Goal: Task Accomplishment & Management: Use online tool/utility

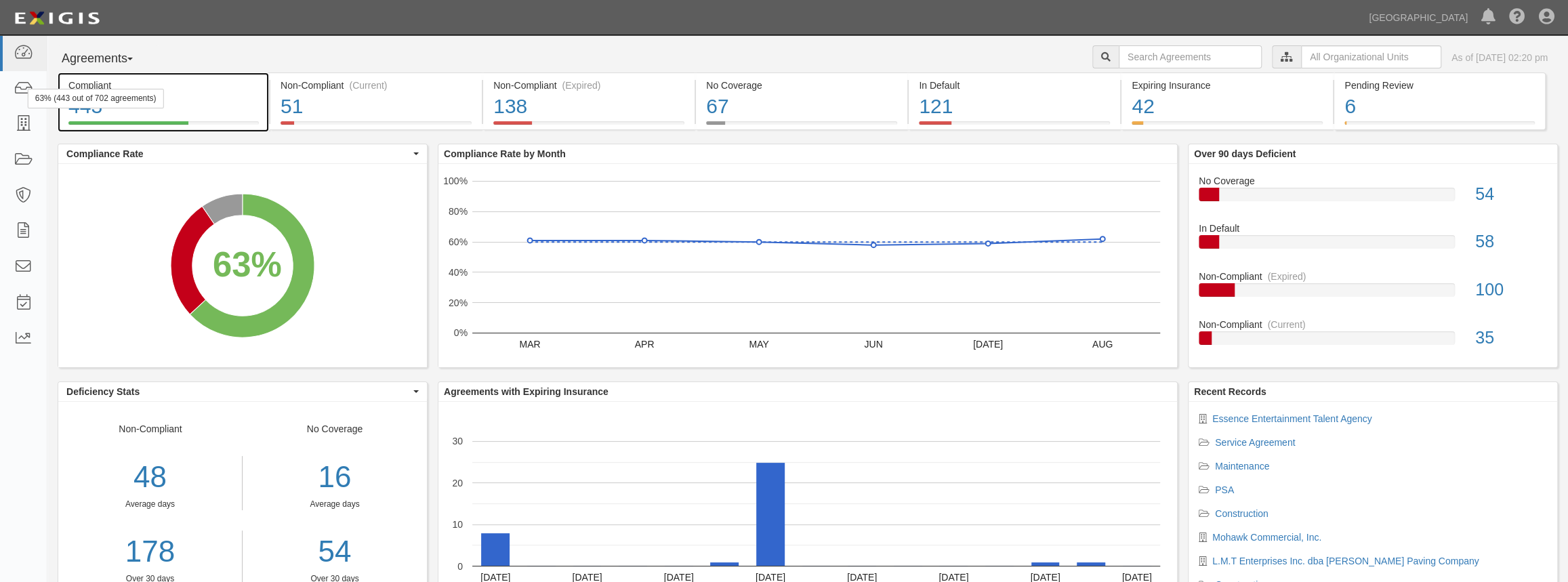
click at [27, 99] on div "63% (443 out of 702 agreements)" at bounding box center [95, 98] width 136 height 20
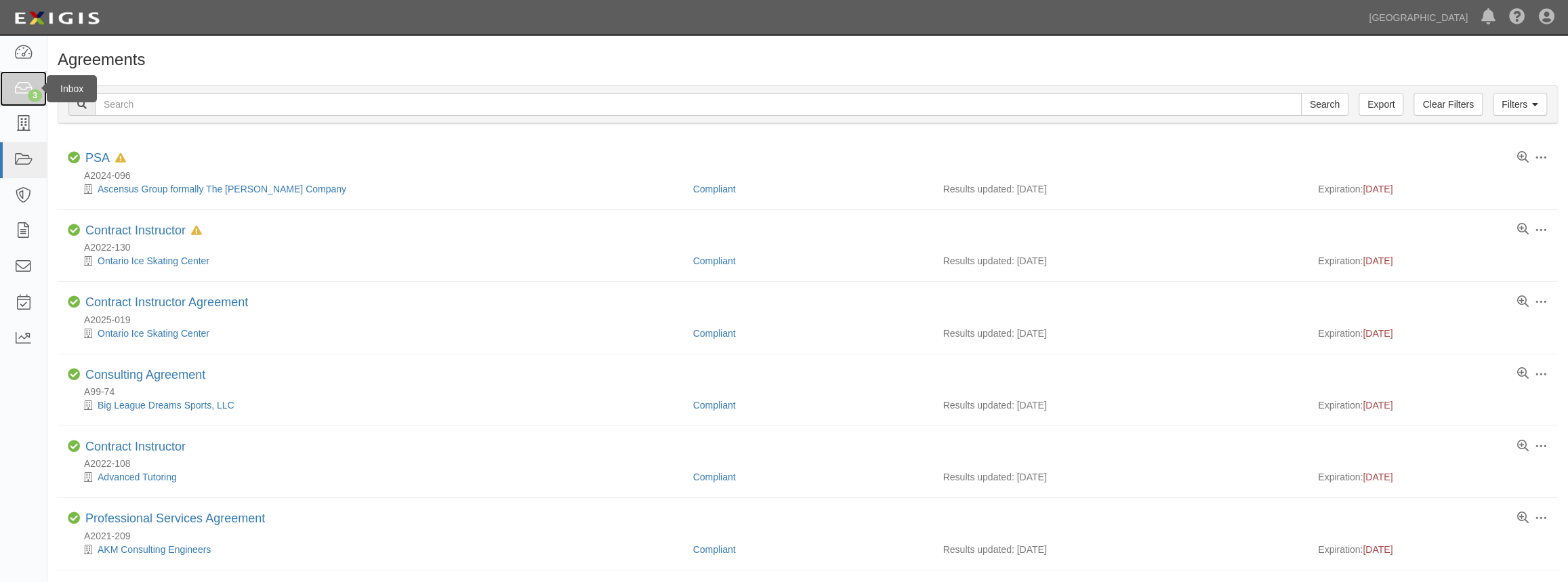
click at [34, 99] on div "3" at bounding box center [34, 95] width 15 height 12
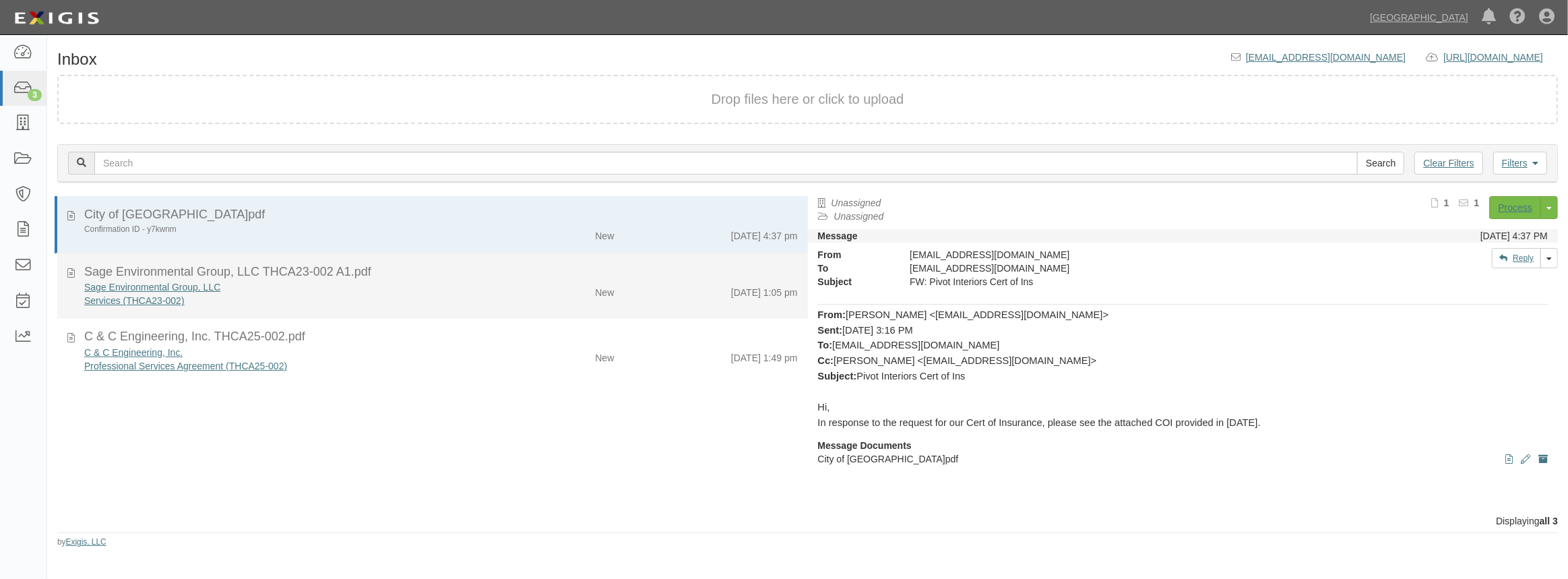
click at [317, 296] on div "Services (THCA23-002)" at bounding box center [288, 300] width 408 height 14
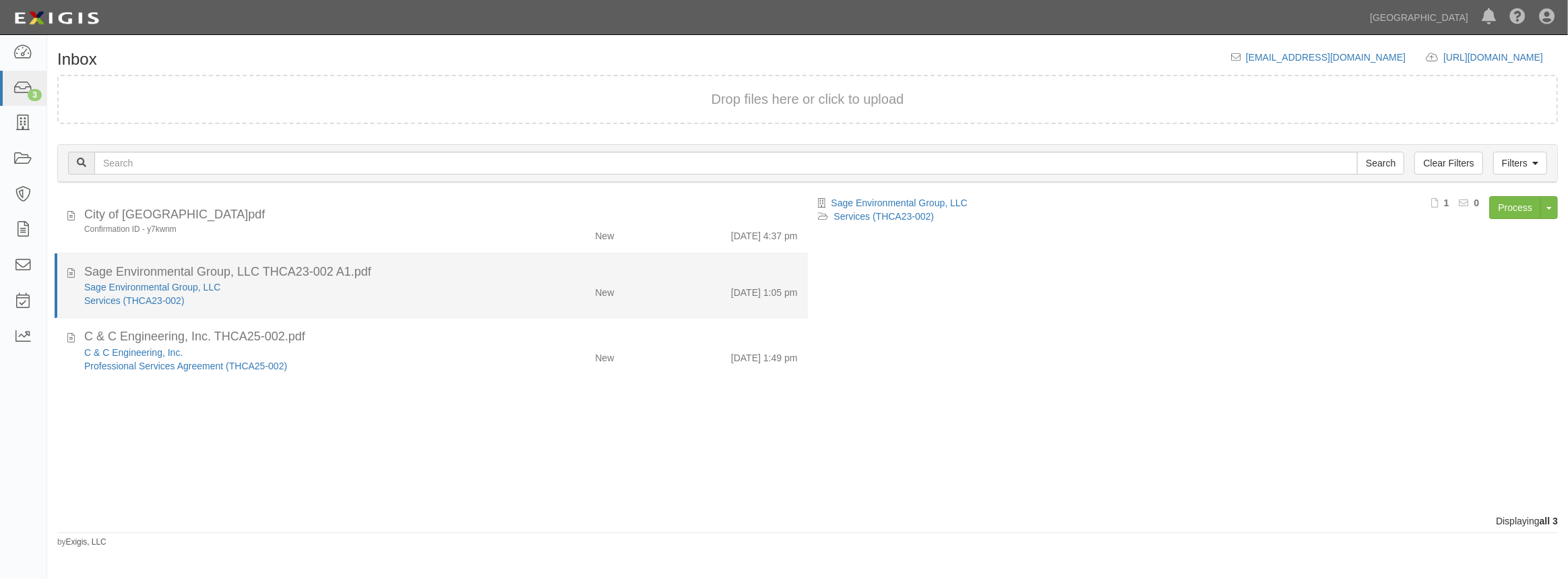
click at [624, 298] on div "[DATE] 1:05 pm" at bounding box center [716, 290] width 183 height 19
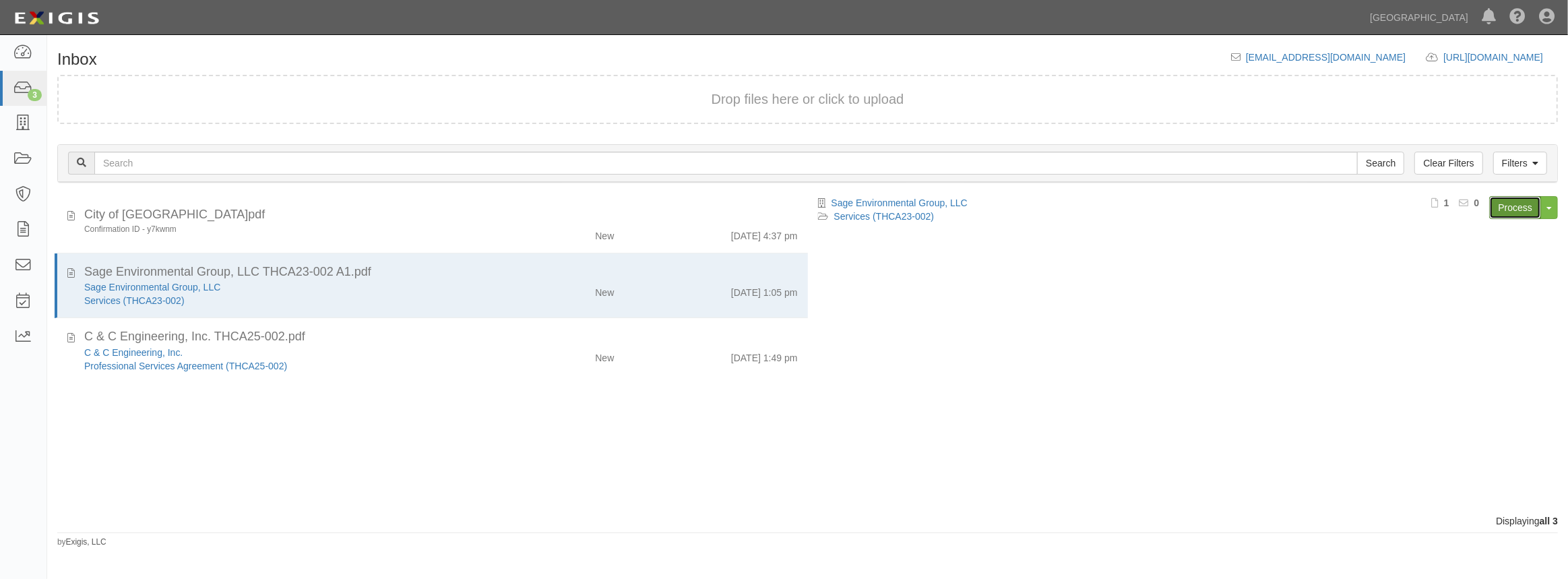
click at [1521, 207] on link "Process" at bounding box center [1515, 207] width 52 height 23
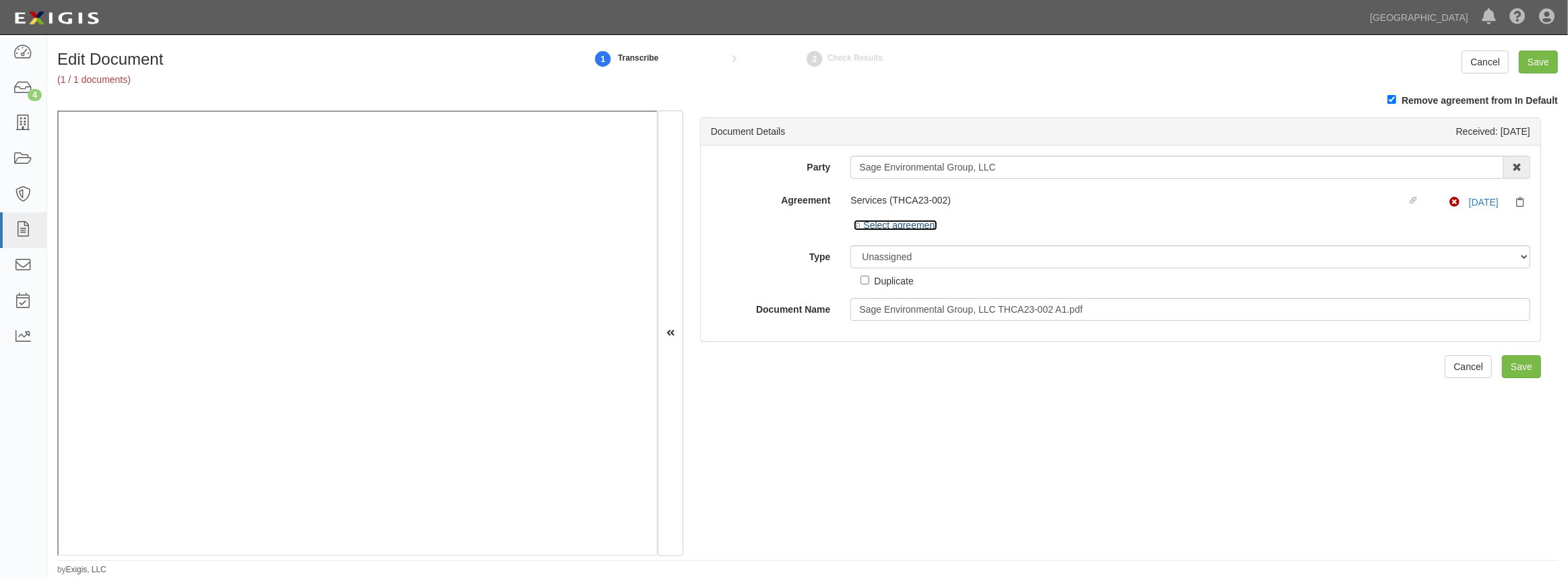
click at [854, 226] on icon at bounding box center [858, 227] width 9 height 7
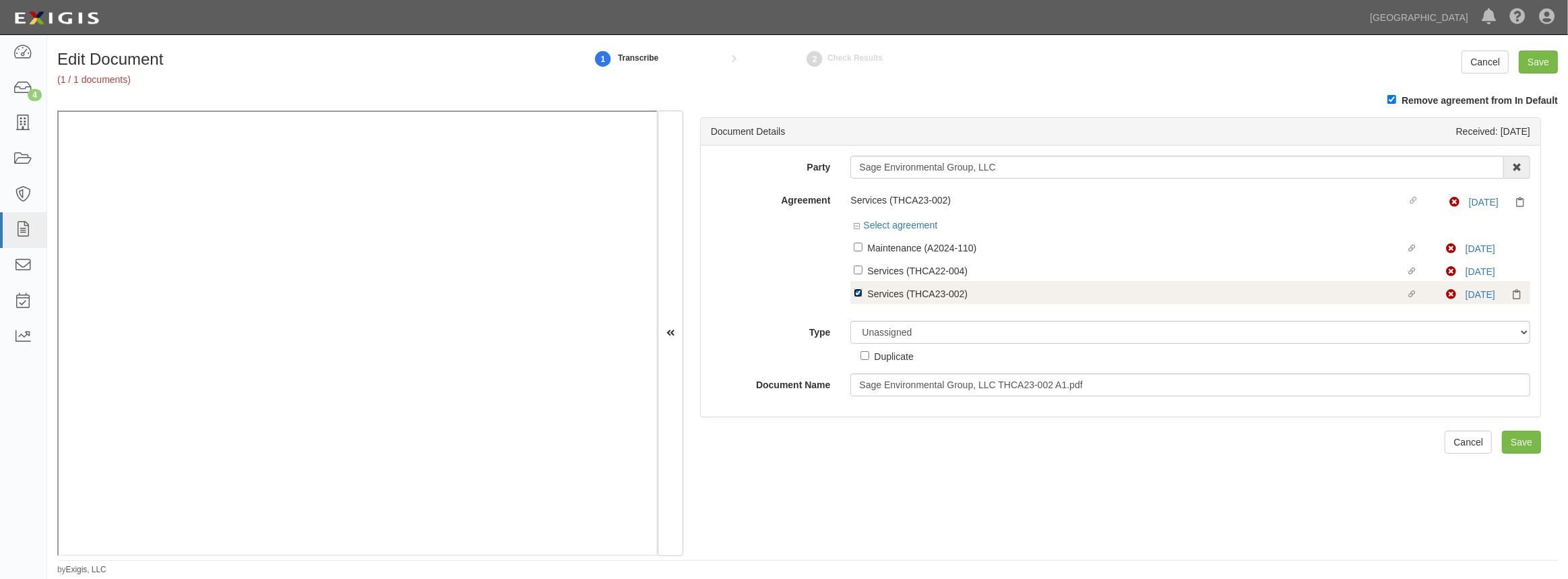
click at [857, 293] on input "Linked agreement Services (THCA23-002) Linked agreement" at bounding box center [858, 292] width 9 height 9
checkbox input "false"
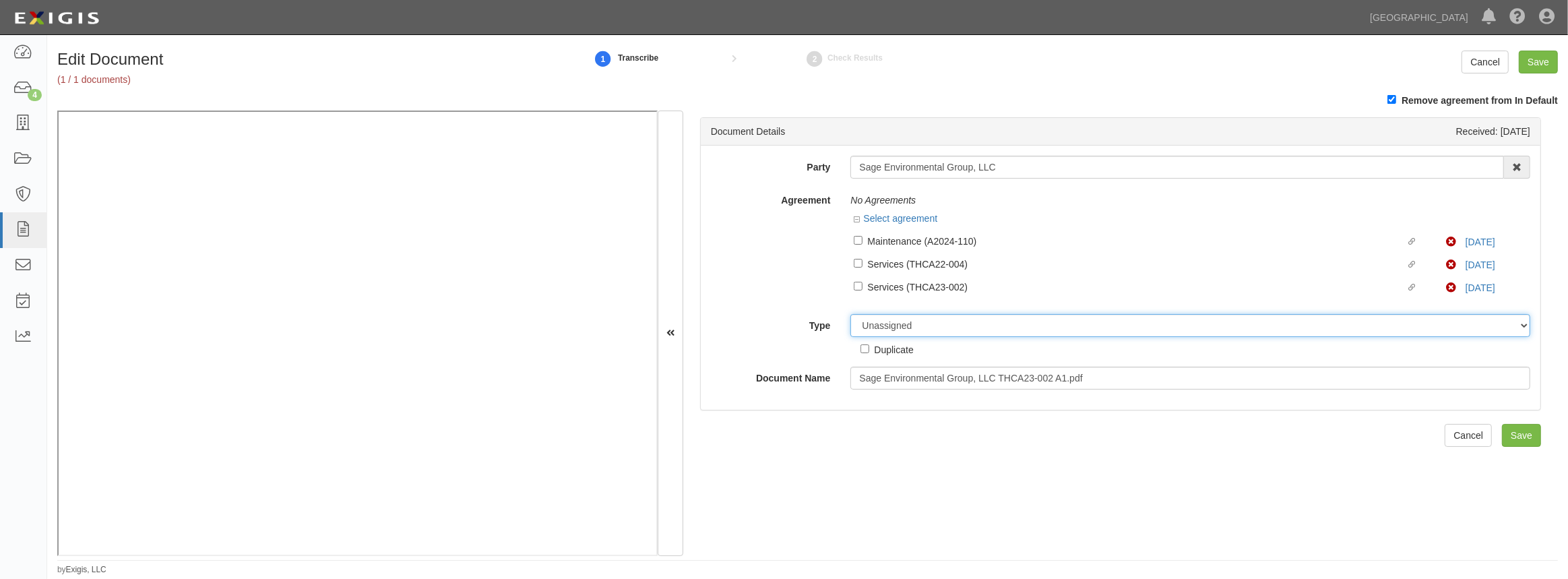
click at [867, 326] on select "Unassigned Binder Cancellation Notice Certificate Contract Endorsement Insuranc…" at bounding box center [1190, 325] width 680 height 23
select select "OtherDetail"
click at [851, 315] on select "Unassigned Binder Cancellation Notice Certificate Contract Endorsement Insuranc…" at bounding box center [1190, 325] width 680 height 23
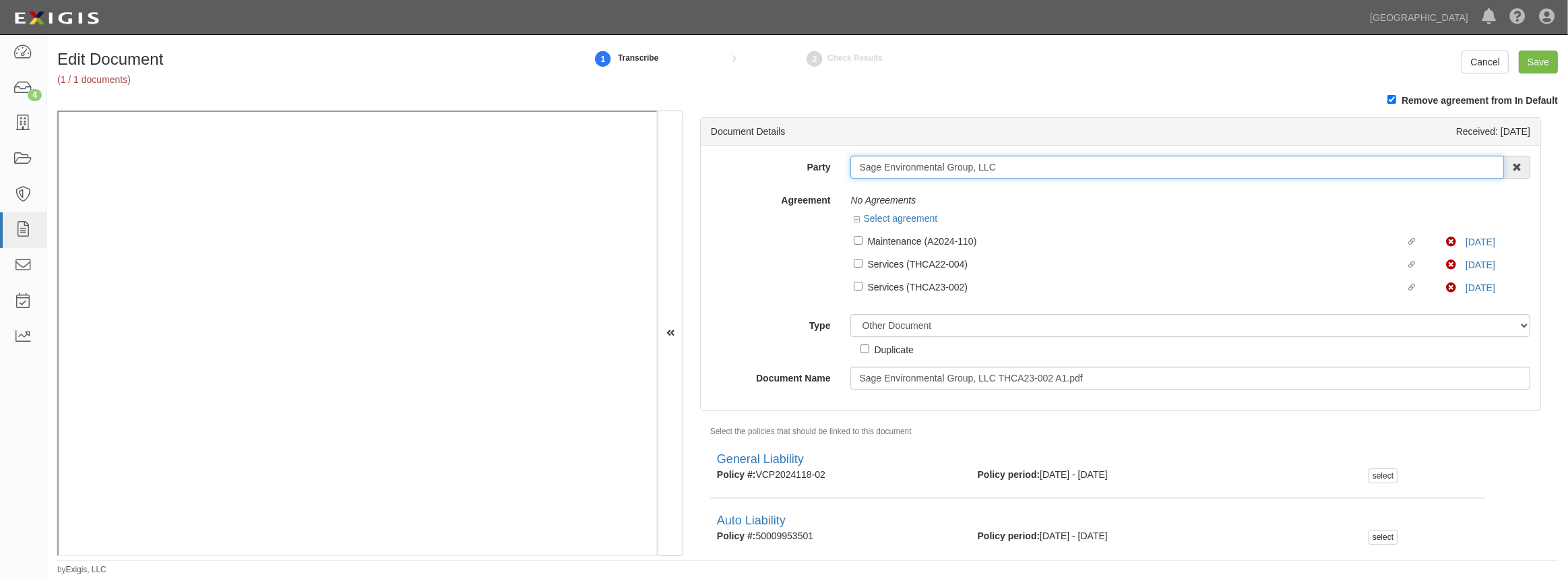
drag, startPoint x: 1009, startPoint y: 168, endPoint x: 822, endPoint y: 178, distance: 187.3
click at [822, 178] on div "Party Sage Environmental Group, LLC 4LEAF, Inc. Abba Termite & Pest Control Abo…" at bounding box center [1120, 272] width 820 height 234
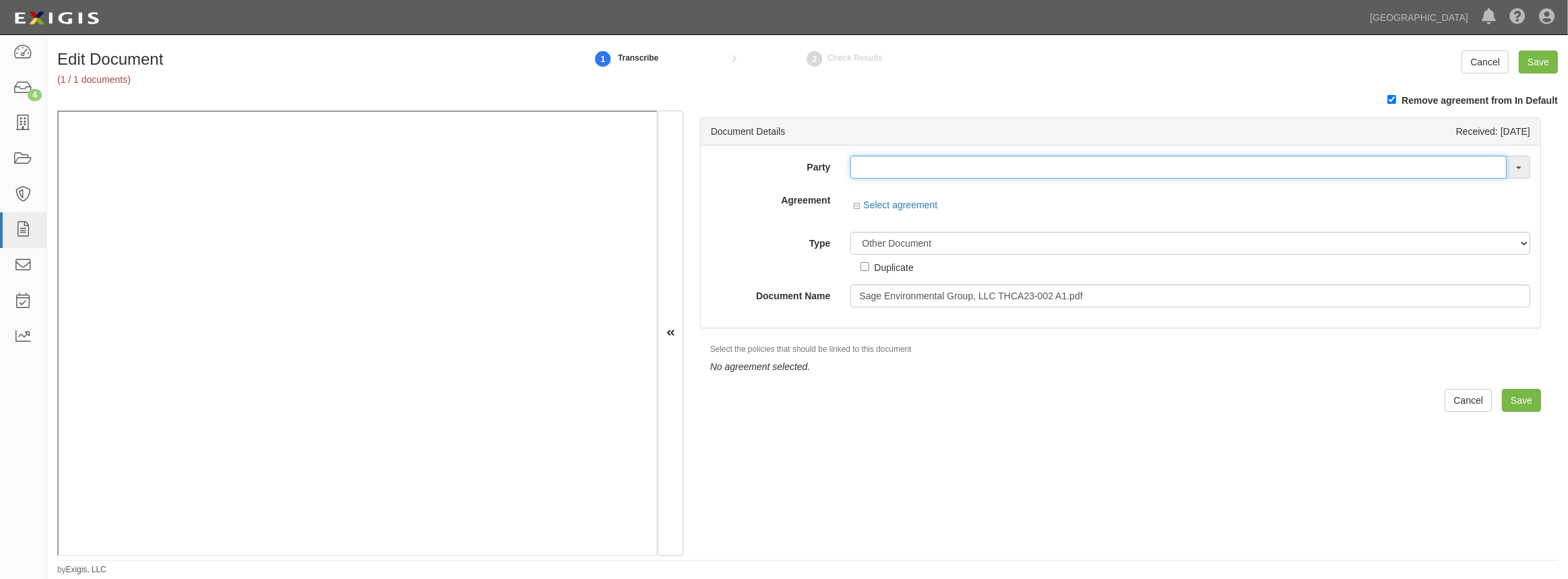
click at [979, 168] on input "text" at bounding box center [1178, 166] width 656 height 23
paste input "Sage Environmental Group, LLC"
type input "Sage Environmental Group, LLC"
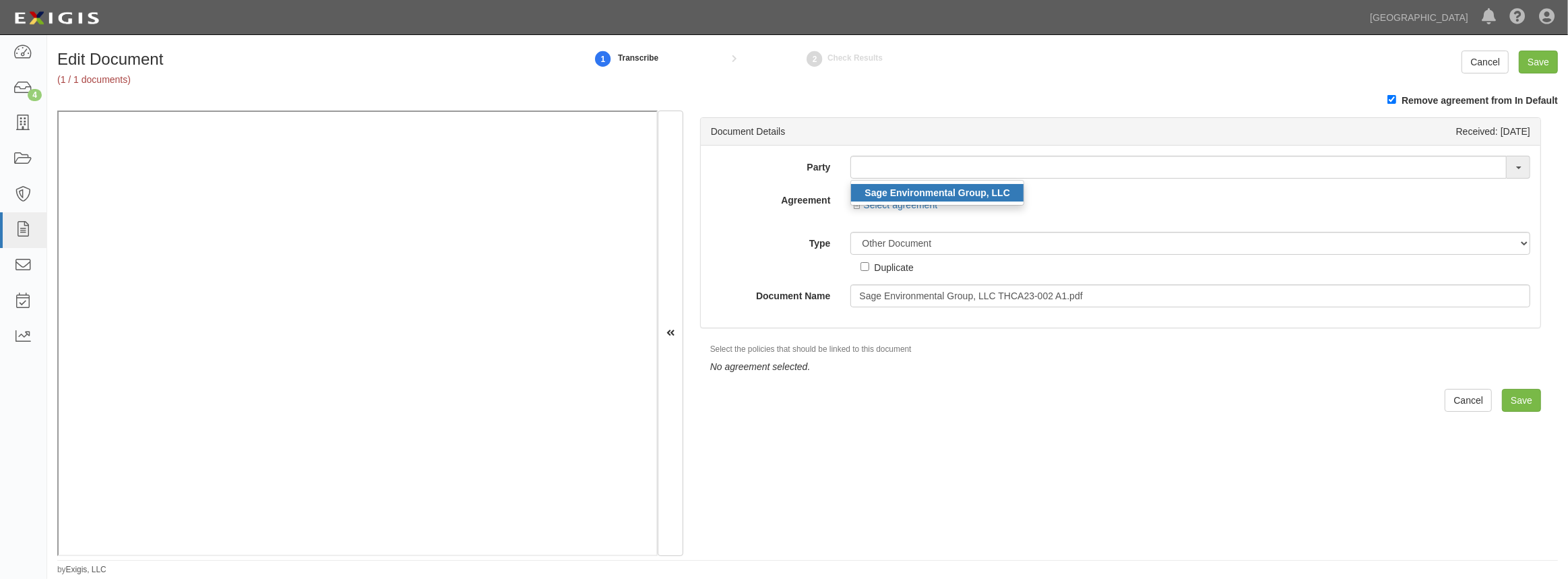
click at [980, 184] on link "Sage Environmental Group, LLC" at bounding box center [937, 193] width 171 height 18
type input "Sage Environmental Group, LLC"
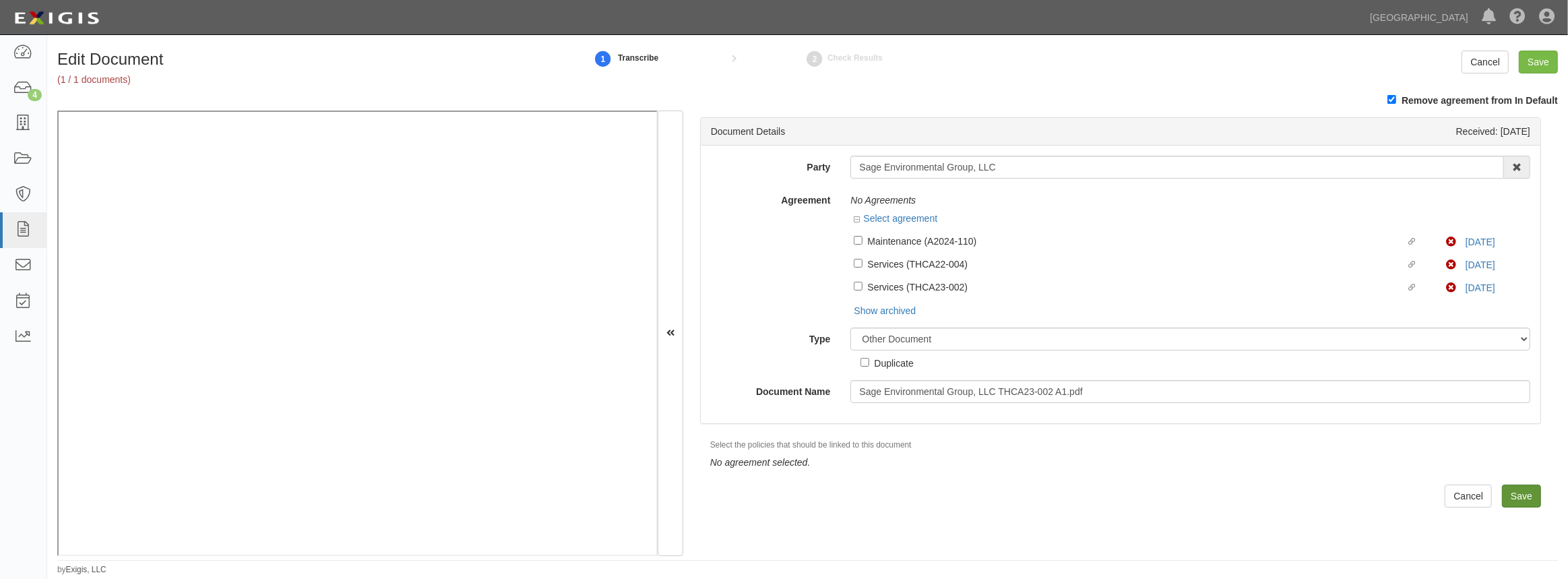
drag, startPoint x: 1513, startPoint y: 480, endPoint x: 1512, endPoint y: 487, distance: 7.1
click at [1512, 483] on div "Document Details Received: 09/24/2025 Party Sage Environmental Group, LLC Sage …" at bounding box center [1120, 333] width 874 height 445
click at [1513, 491] on input "Save" at bounding box center [1522, 495] width 39 height 23
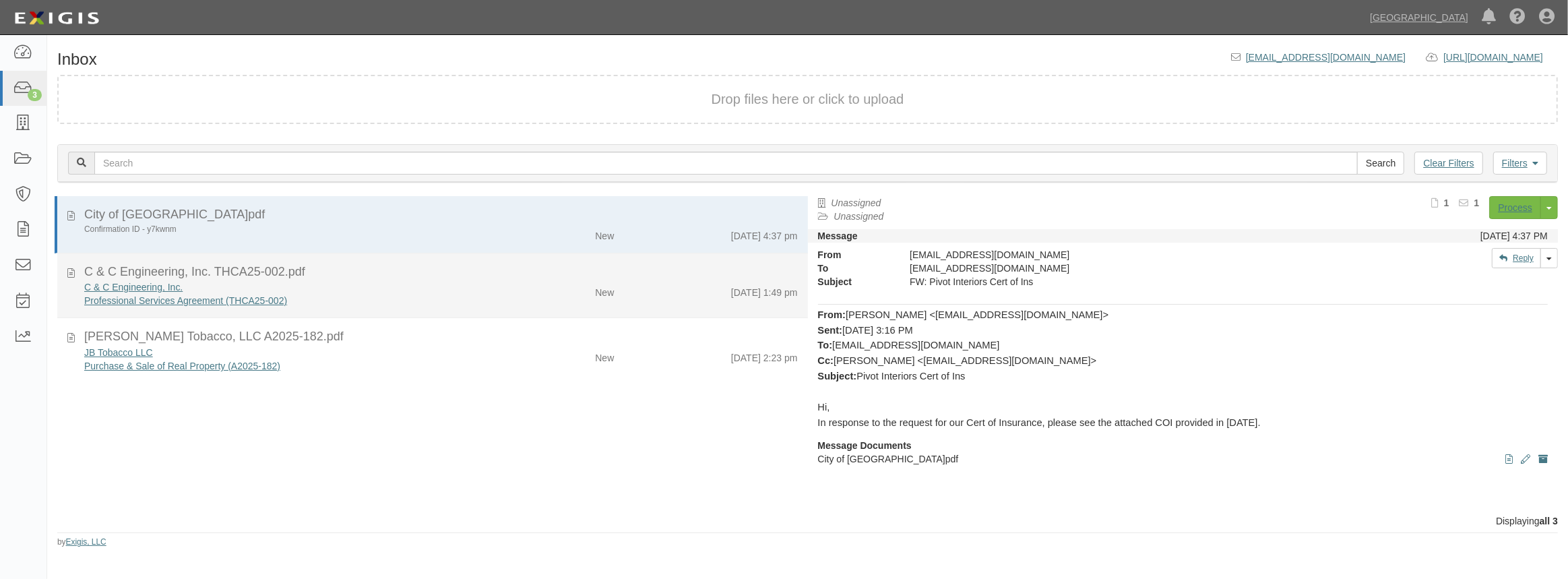
click at [453, 301] on div "Professional Services Agreement (THCA25-002)" at bounding box center [288, 300] width 408 height 14
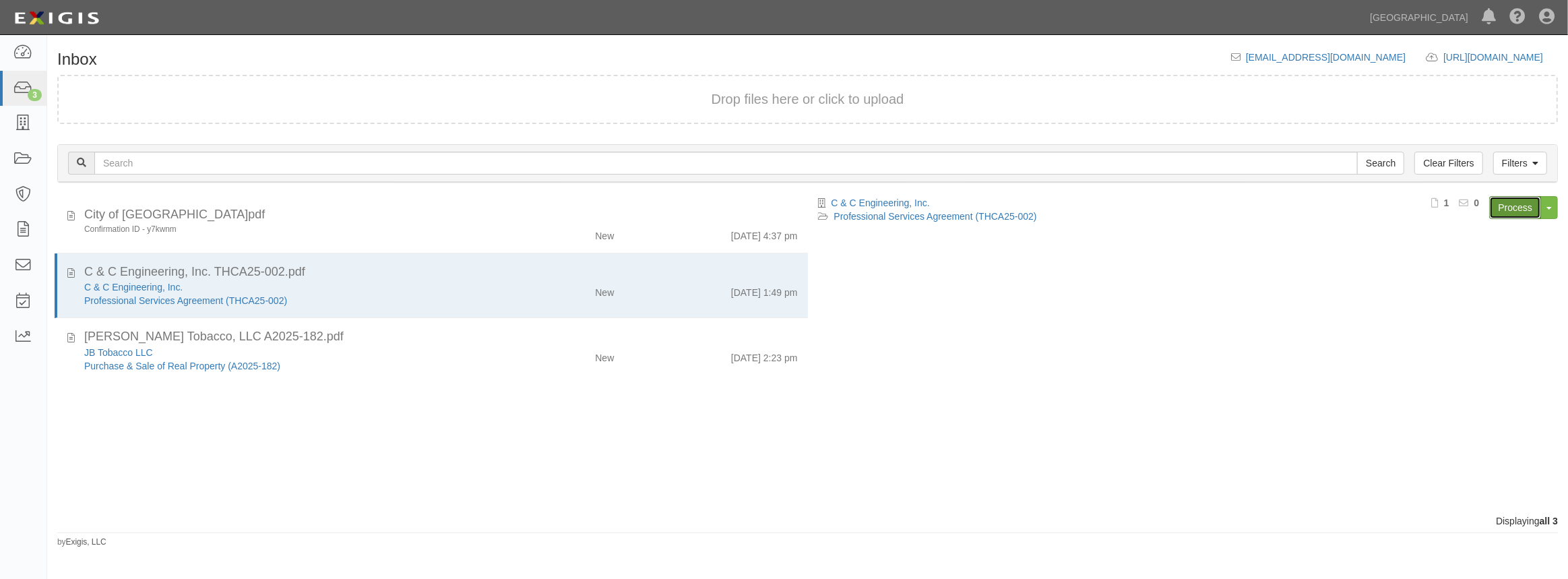
click at [1514, 207] on link "Process" at bounding box center [1515, 207] width 52 height 23
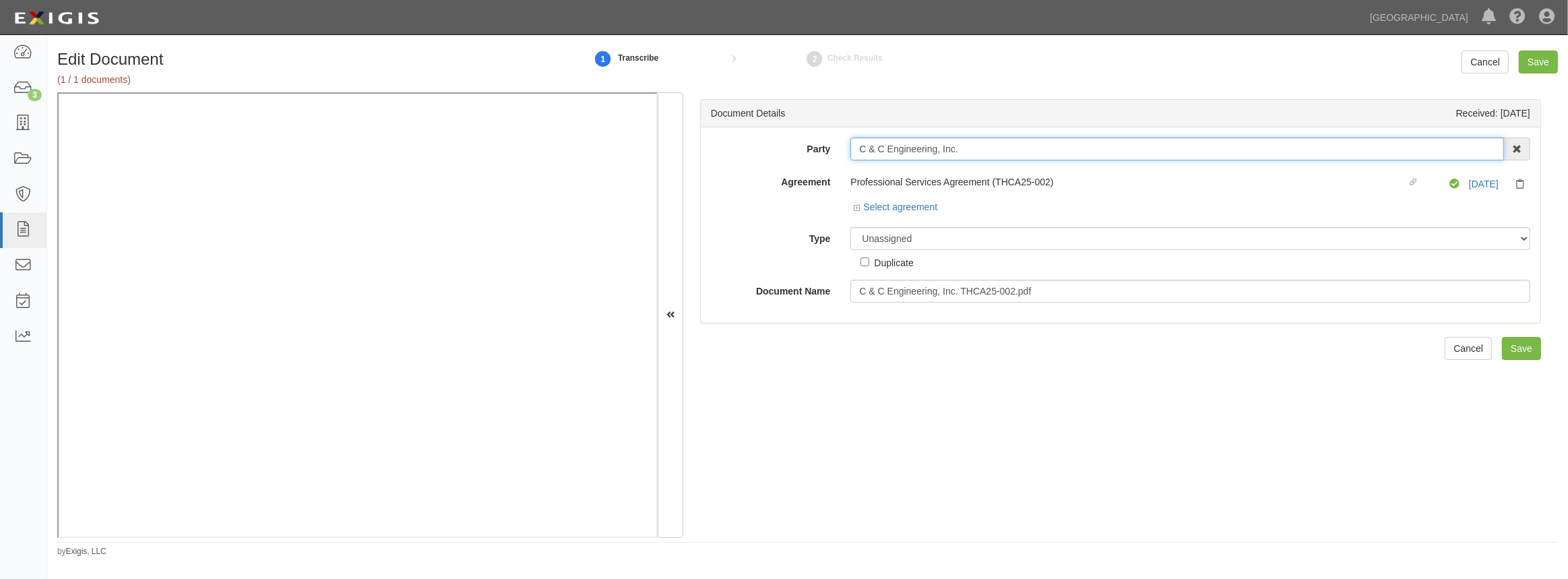
drag, startPoint x: 953, startPoint y: 149, endPoint x: 803, endPoint y: 159, distance: 150.3
click at [803, 159] on div "Party C & C Engineering, Inc. 4LEAF, Inc. Abba Termite & Pest Control Abound Fo…" at bounding box center [1121, 148] width 839 height 23
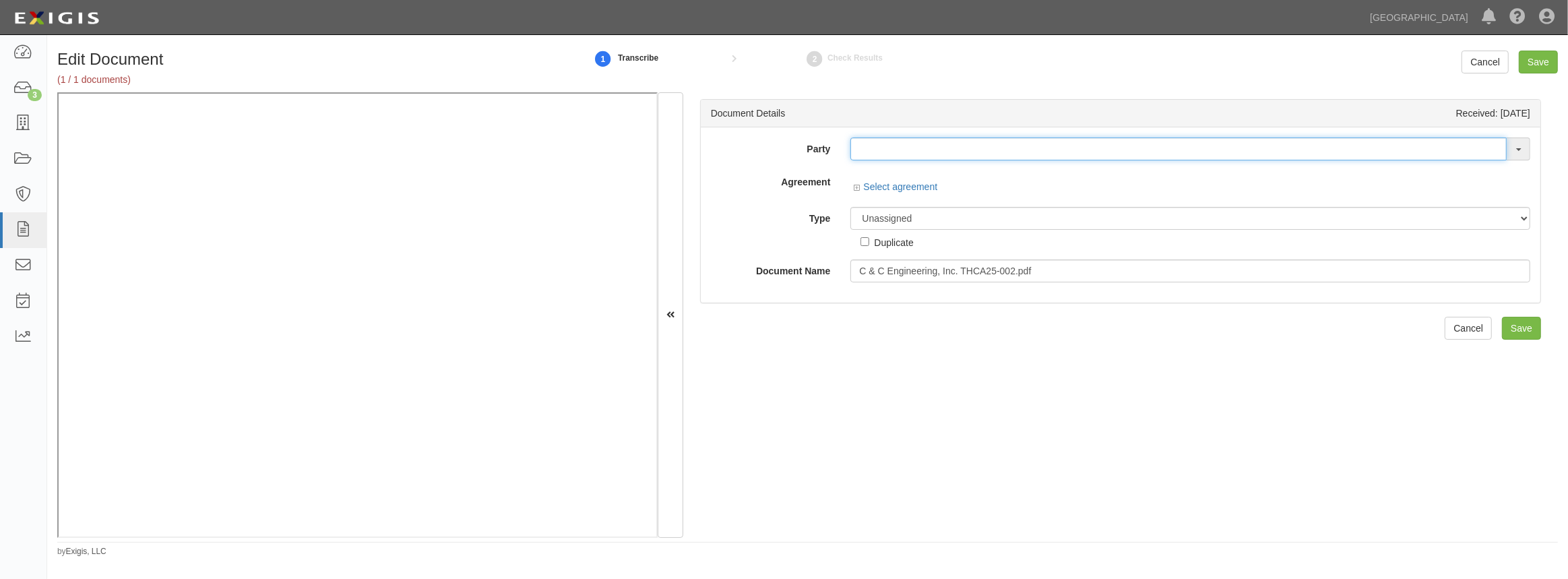
click at [895, 149] on input "text" at bounding box center [1178, 148] width 656 height 23
paste input "C & C Engineering, Inc"
type input "C & C Engineering, Inc"
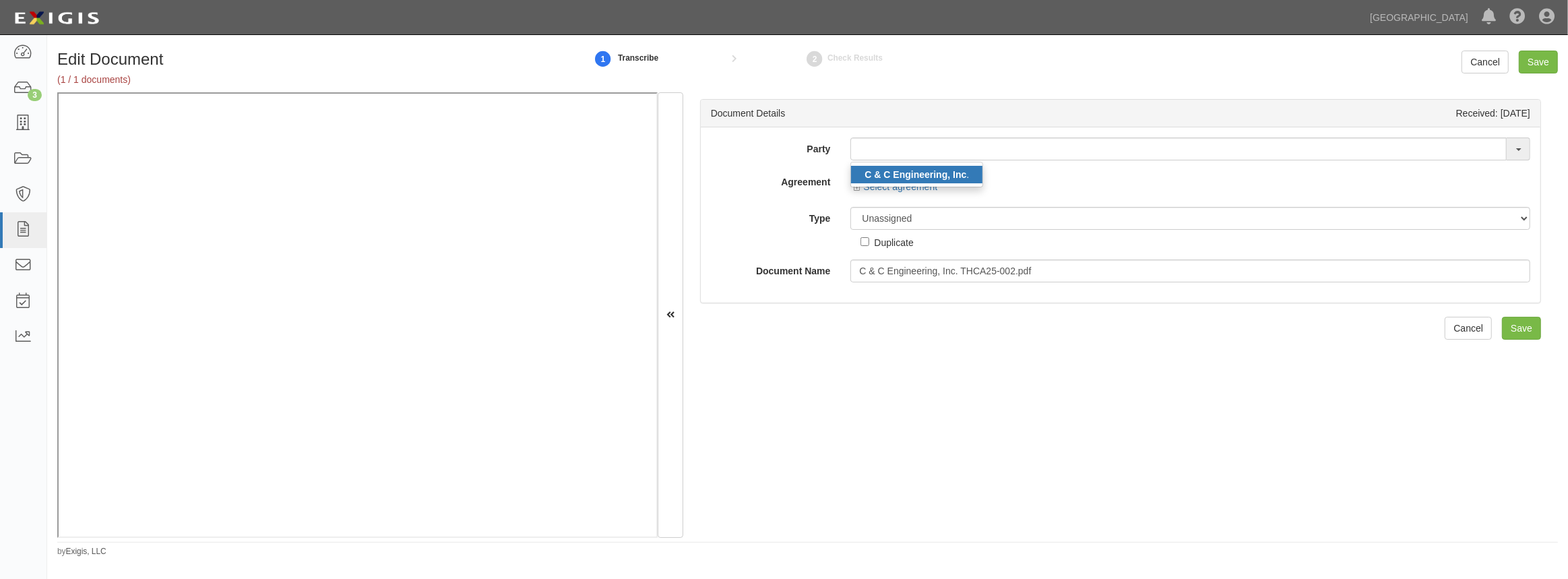
click at [890, 168] on link "C & C Engineering, Inc ." at bounding box center [917, 174] width 131 height 18
type input "C & C Engineering, Inc."
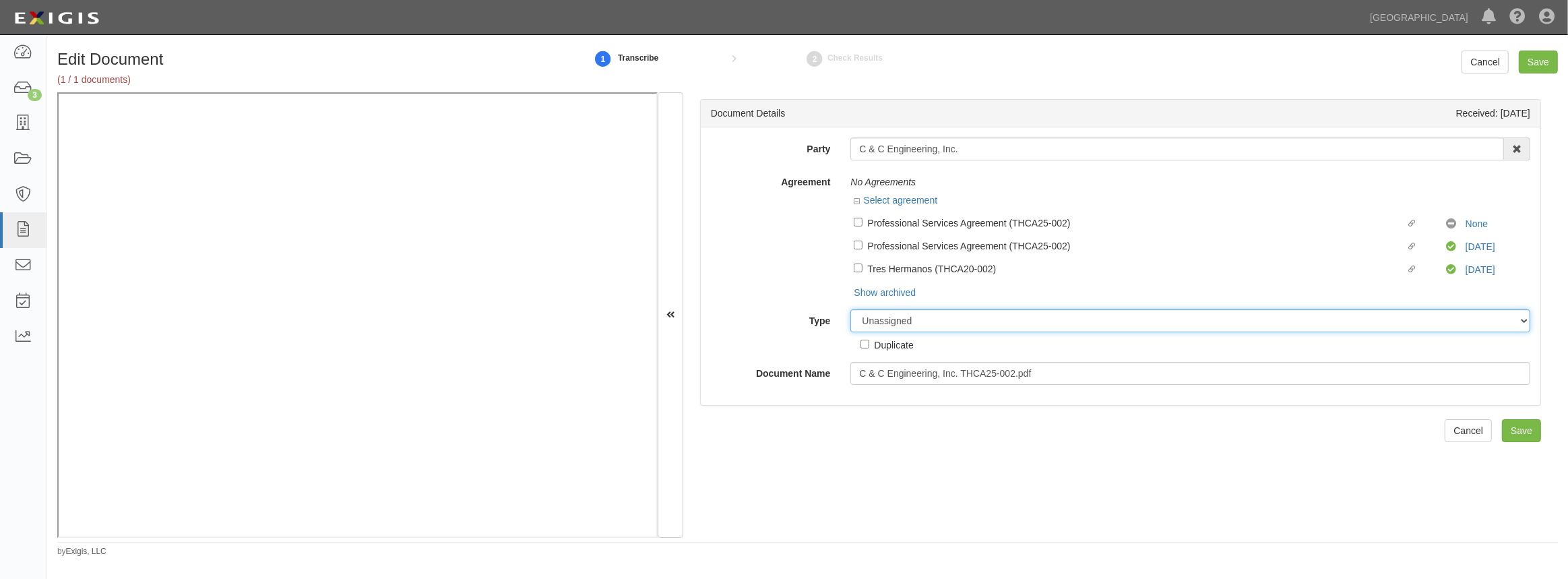
click at [902, 319] on select "Unassigned Binder Cancellation Notice Certificate Contract Endorsement Insuranc…" at bounding box center [1190, 321] width 680 height 23
select select "OtherDetail"
click at [851, 310] on select "Unassigned Binder Cancellation Notice Certificate Contract Endorsement Insuranc…" at bounding box center [1190, 321] width 680 height 23
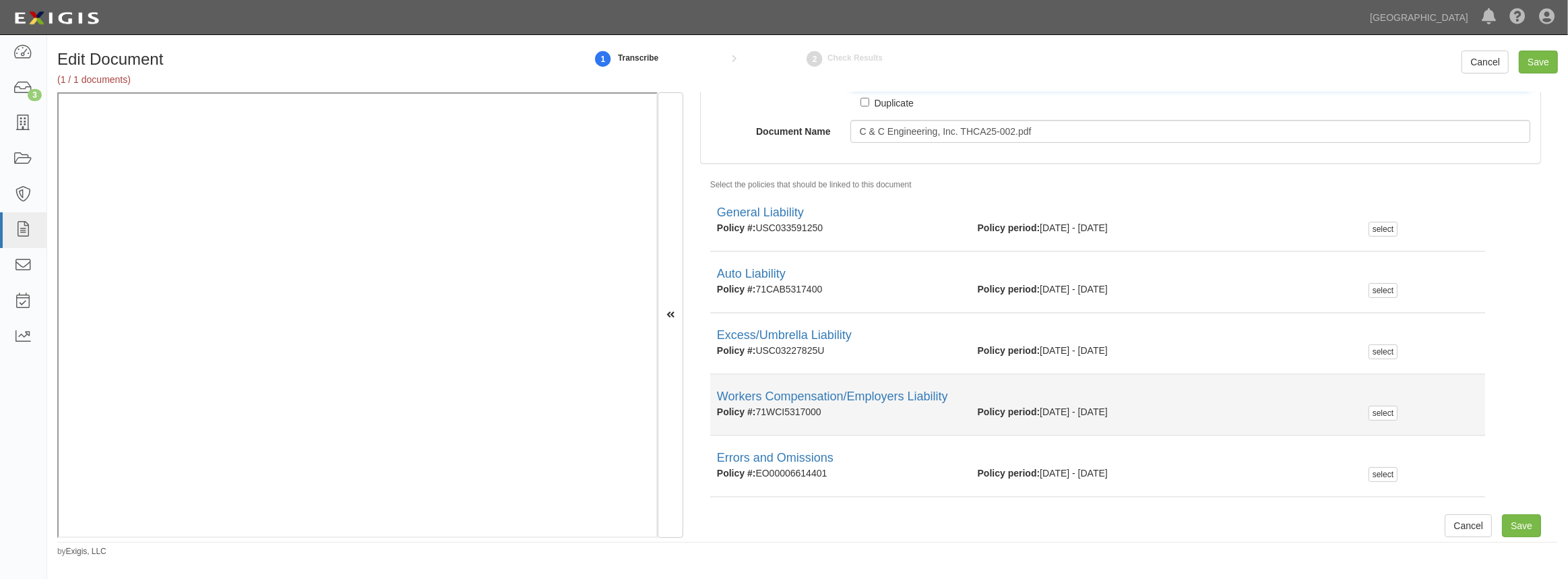
scroll to position [248, 0]
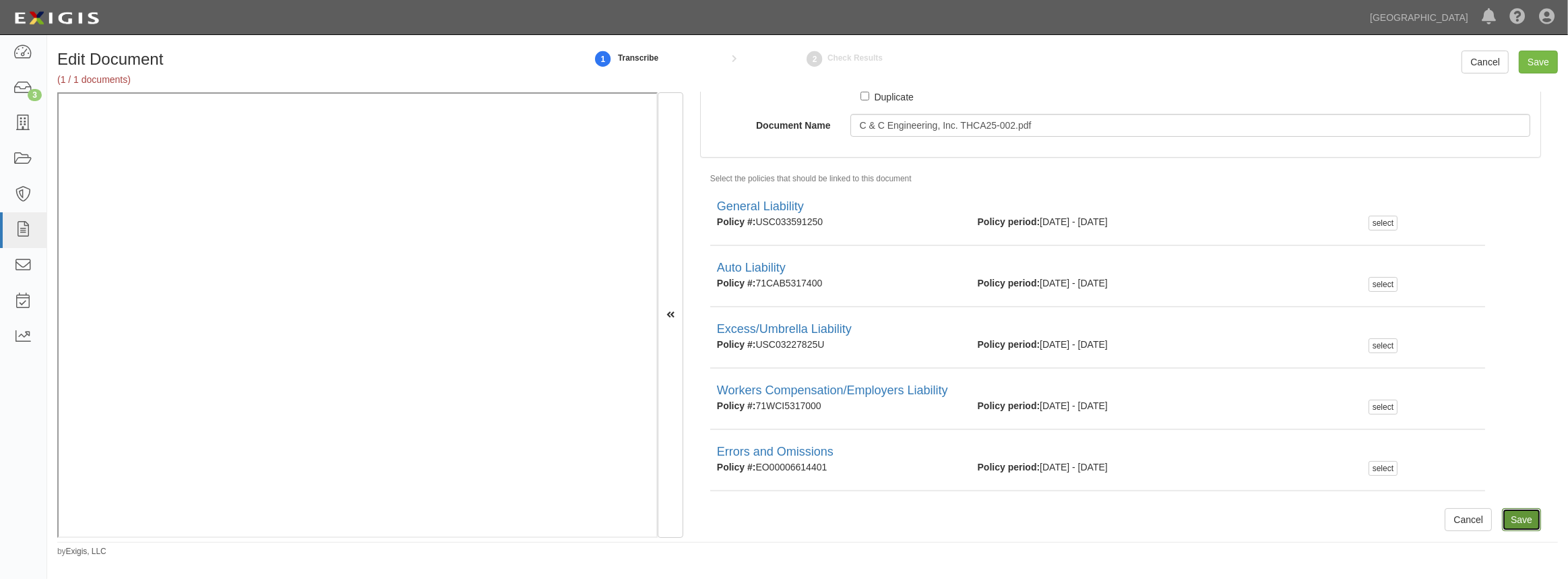
click at [1510, 529] on input "Save" at bounding box center [1522, 519] width 39 height 23
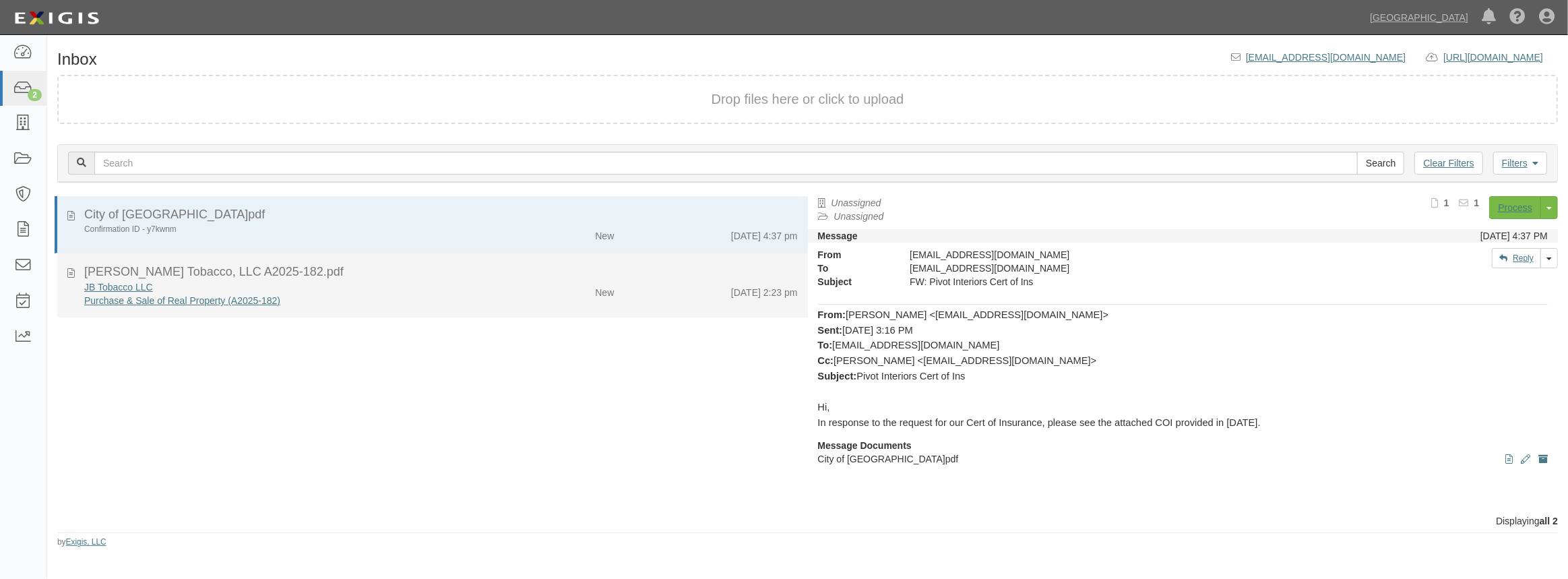
click at [426, 300] on div "Purchase & Sale of Real Property (A2025-182)" at bounding box center [288, 300] width 408 height 14
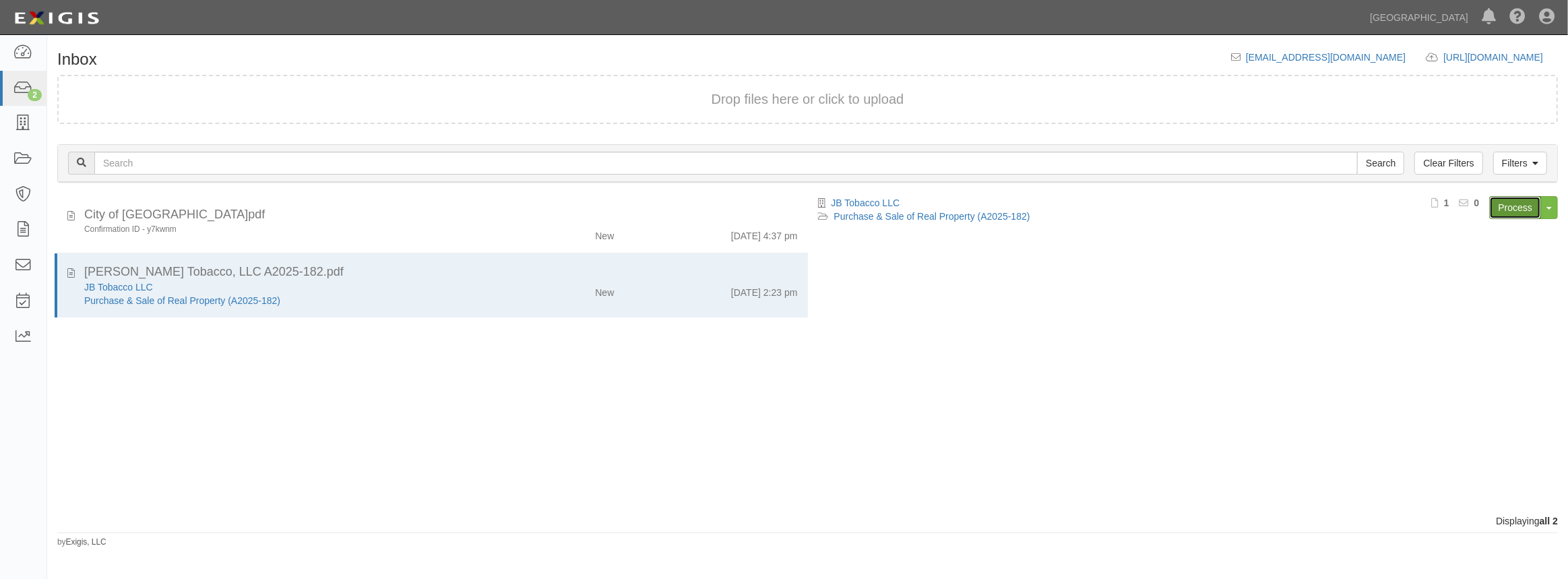
click at [1529, 210] on link "Process" at bounding box center [1515, 207] width 52 height 23
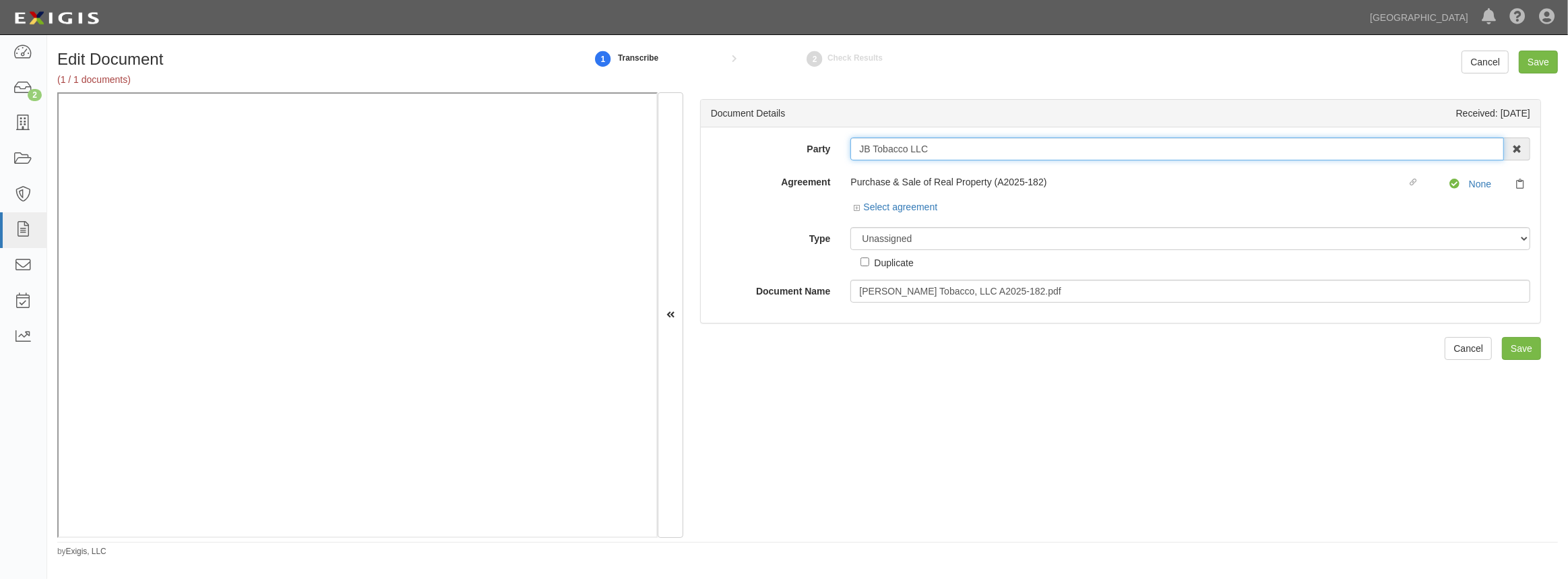
drag, startPoint x: 955, startPoint y: 148, endPoint x: 761, endPoint y: 159, distance: 194.3
click at [761, 159] on div "Party JB Tobacco LLC 4LEAF, Inc. Abba Termite & Pest Control Abound Food Care A…" at bounding box center [1121, 148] width 839 height 23
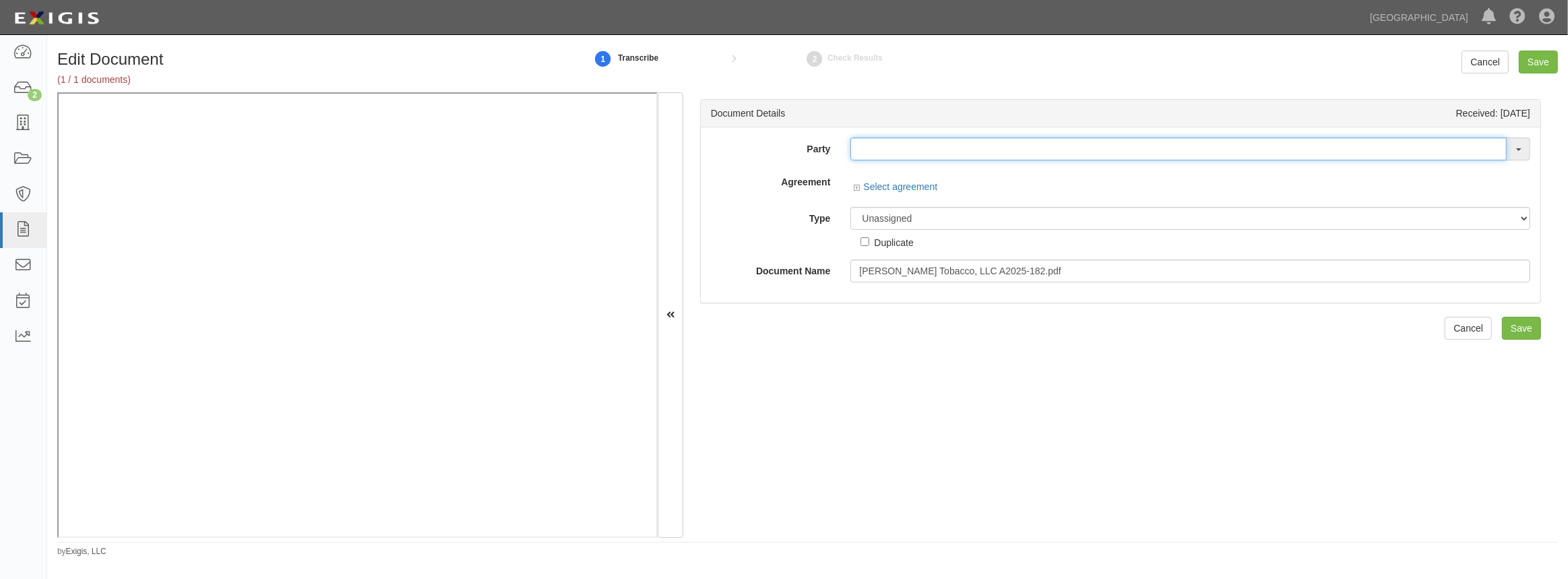
click at [1069, 146] on input "text" at bounding box center [1178, 148] width 656 height 23
paste input "JB Tobacco LLC"
type input "JB Tobacco LLC"
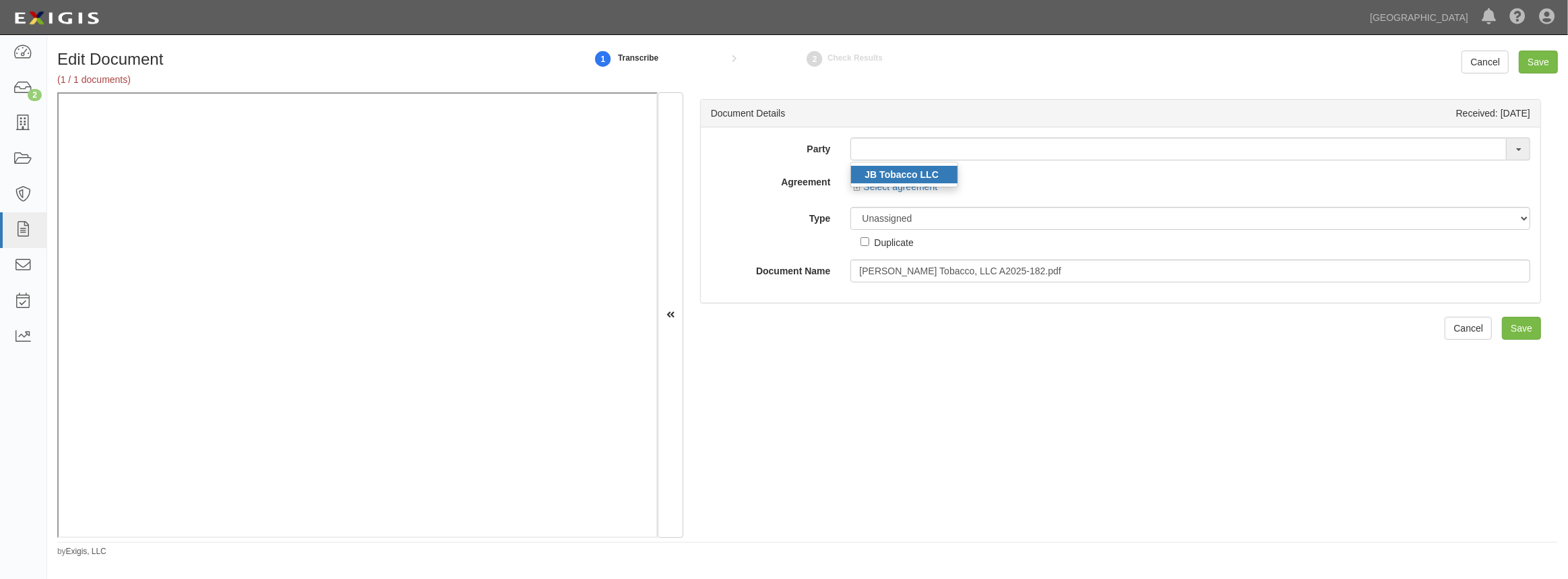
click at [942, 178] on link "JB Tobacco LLC" at bounding box center [904, 174] width 107 height 18
type input "JB Tobacco LLC"
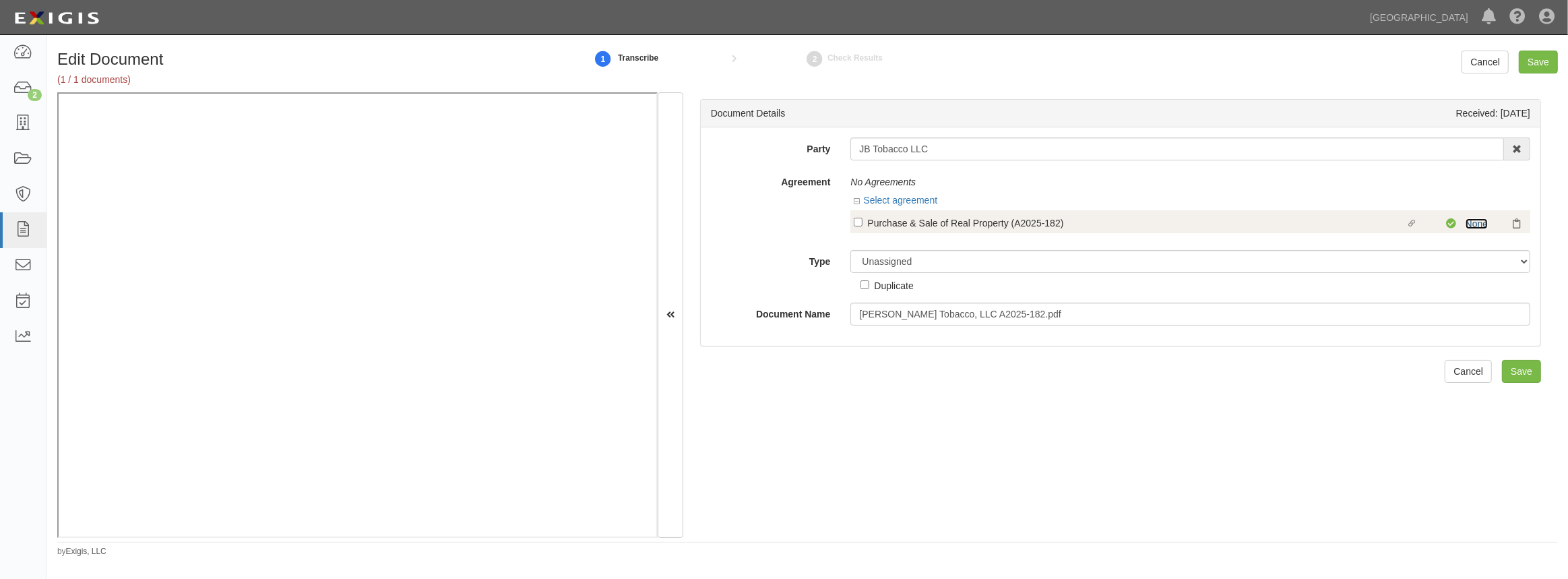
click at [1466, 227] on link "None" at bounding box center [1477, 223] width 22 height 11
click at [980, 263] on select "Unassigned Binder Cancellation Notice Certificate Contract Endorsement Insuranc…" at bounding box center [1190, 261] width 680 height 23
select select "OtherDetail"
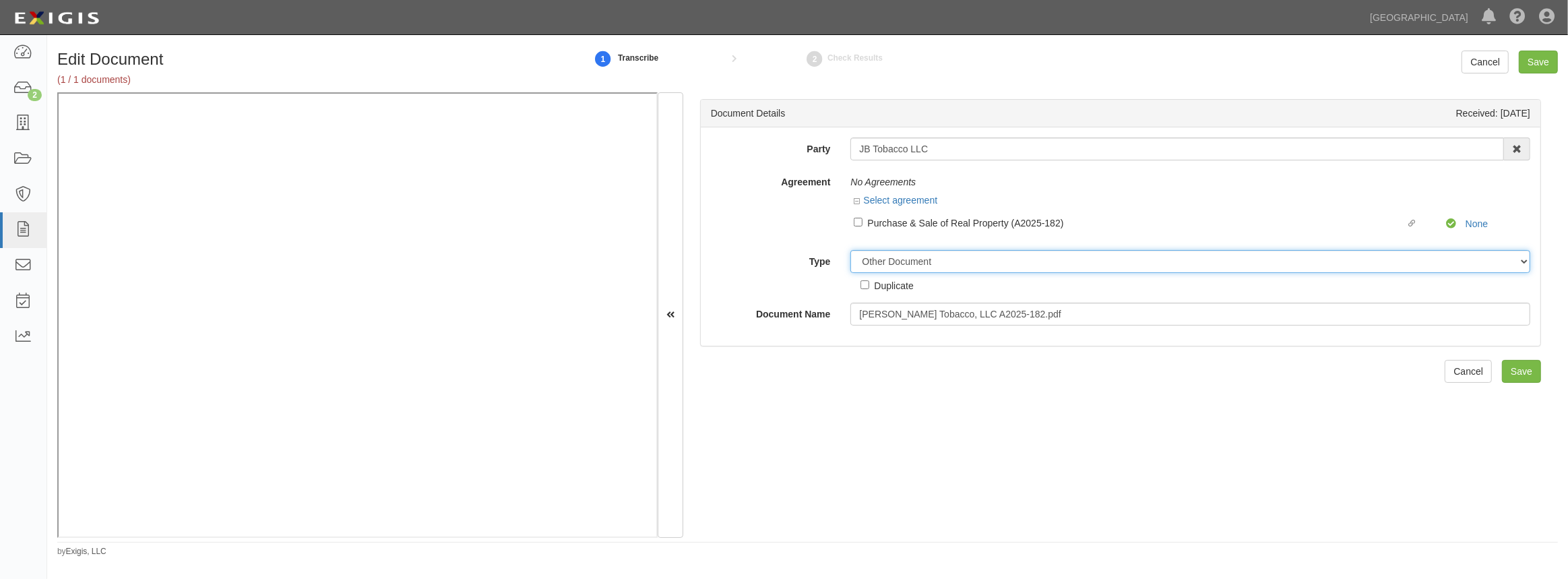
click at [851, 250] on select "Unassigned Binder Cancellation Notice Certificate Contract Endorsement Insuranc…" at bounding box center [1190, 261] width 680 height 23
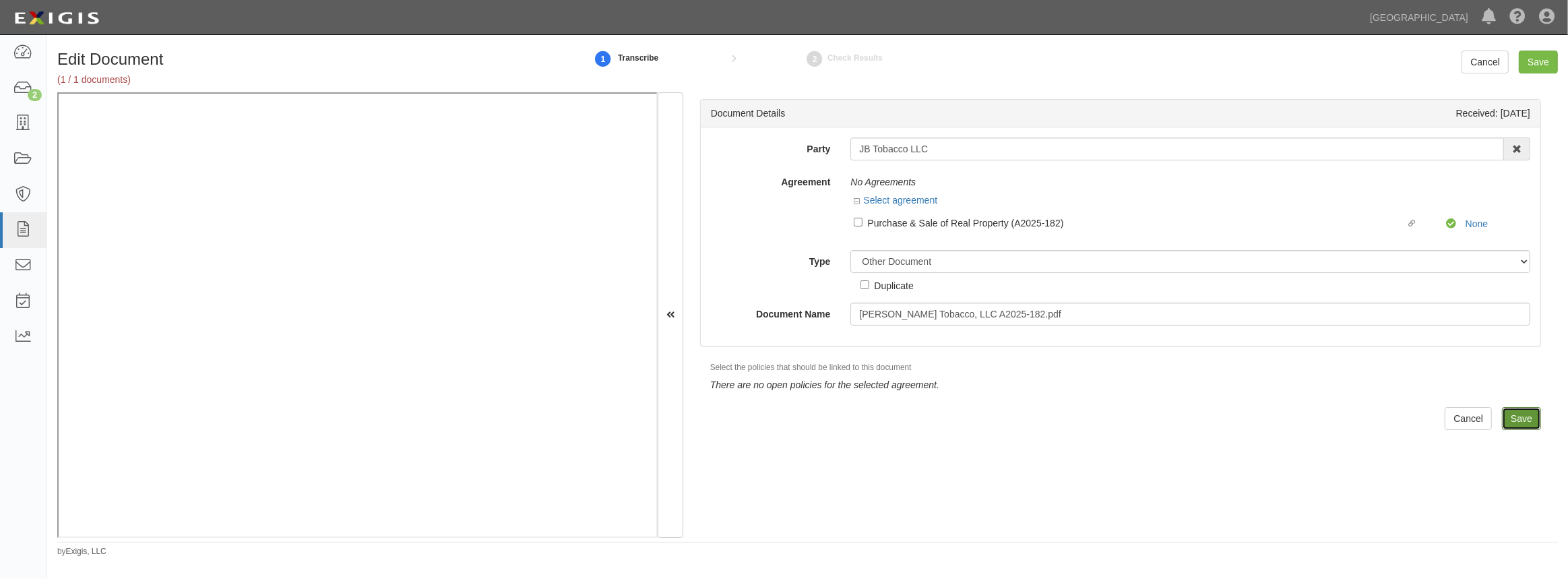
click at [1513, 413] on input "Save" at bounding box center [1522, 418] width 39 height 23
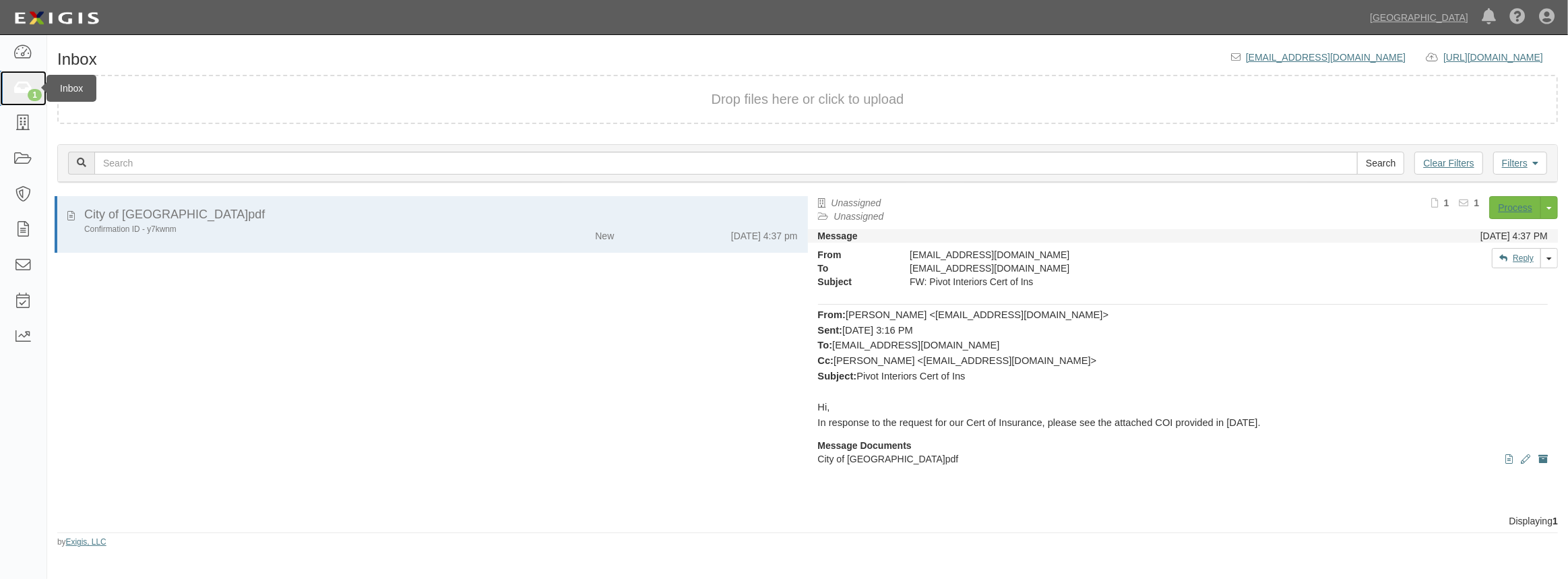
click at [34, 92] on div "1" at bounding box center [34, 95] width 15 height 12
click at [15, 85] on icon at bounding box center [23, 89] width 19 height 15
